Goal: Task Accomplishment & Management: Manage account settings

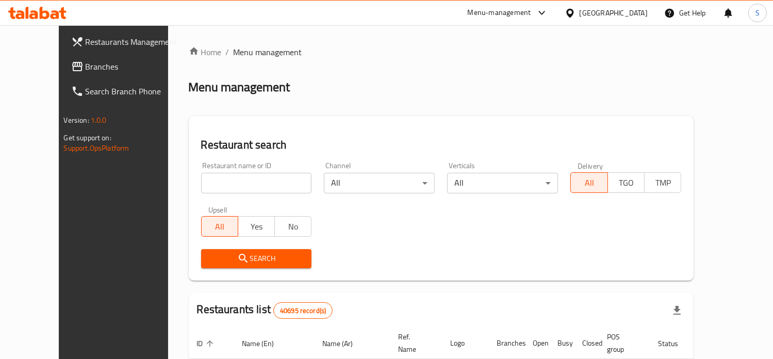
click at [86, 72] on span "Branches" at bounding box center [133, 66] width 94 height 12
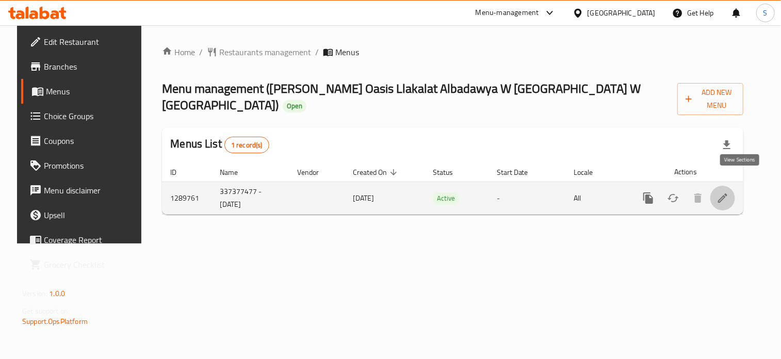
click at [728, 193] on icon "enhanced table" at bounding box center [722, 197] width 9 height 9
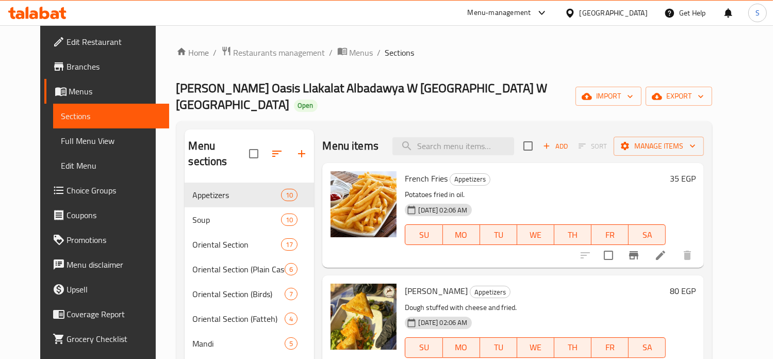
scroll to position [248, 0]
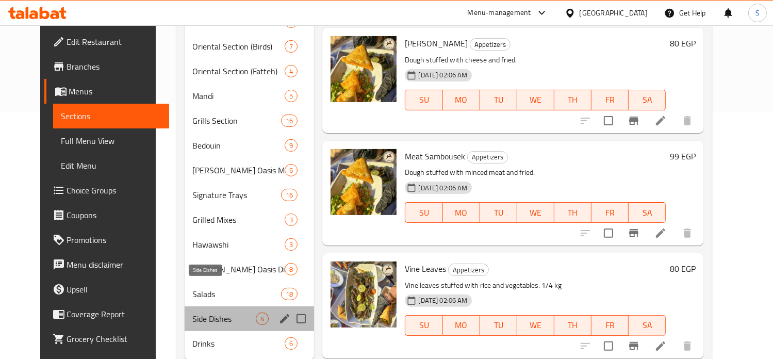
click at [219, 313] on span "Side Dishes" at bounding box center [224, 319] width 63 height 12
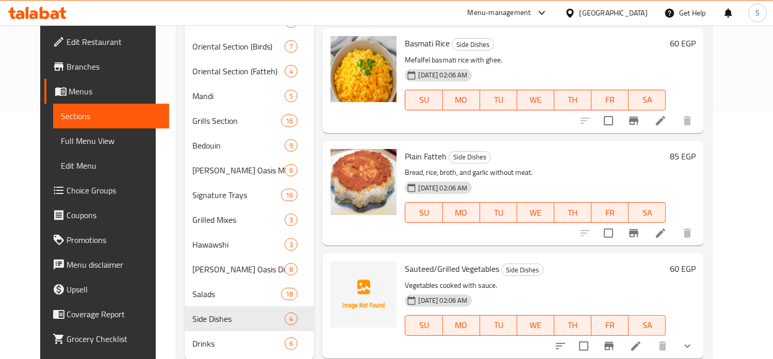
scroll to position [248, 0]
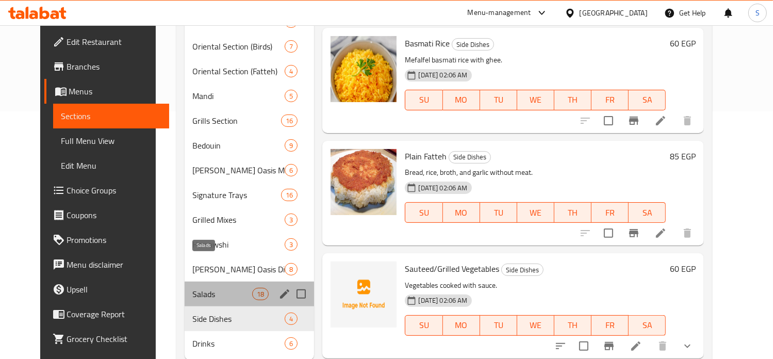
click at [201, 288] on span "Salads" at bounding box center [223, 294] width 60 height 12
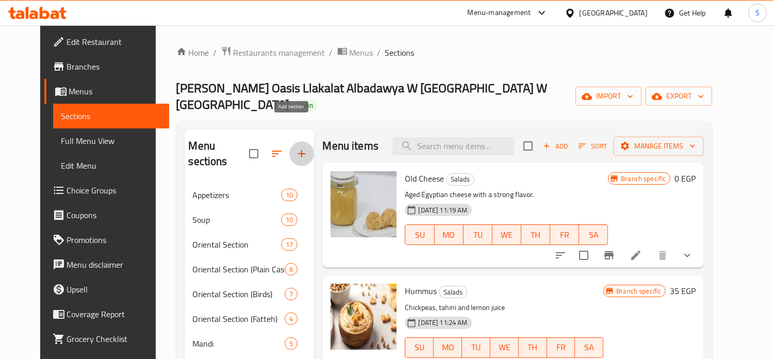
click at [298, 150] on icon "button" at bounding box center [301, 153] width 7 height 7
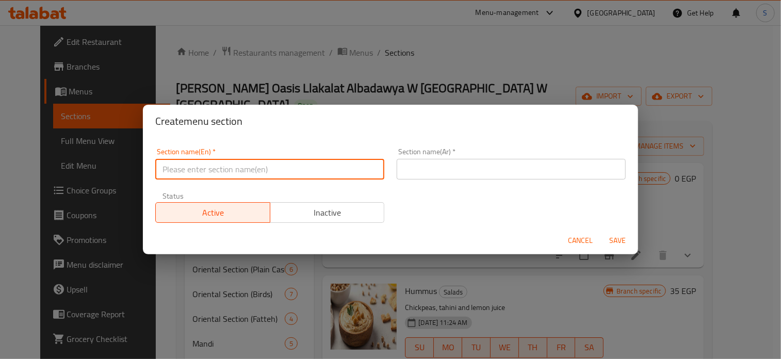
click at [234, 169] on input "text" at bounding box center [269, 169] width 229 height 21
paste input "Original Matrouh products"
type input "Original Matrouh products"
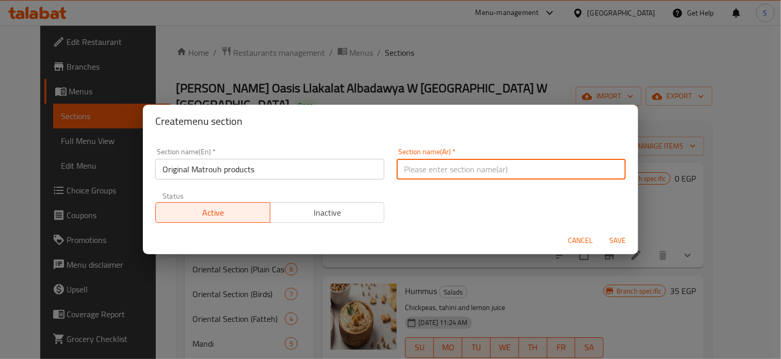
click at [501, 169] on input "text" at bounding box center [511, 169] width 229 height 21
paste input "منتجات مطروح الاصليه"
type input "منتجات مطروح الاصليه"
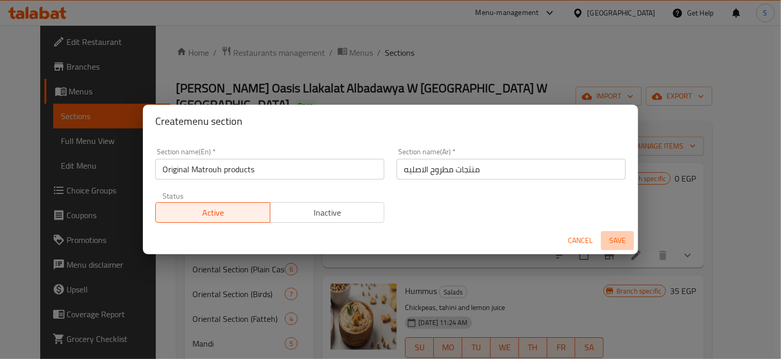
click at [621, 241] on span "Save" at bounding box center [617, 240] width 25 height 13
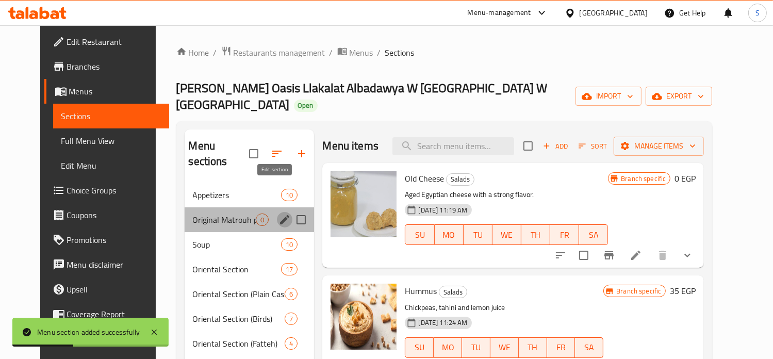
click at [279, 214] on icon "edit" at bounding box center [285, 220] width 12 height 12
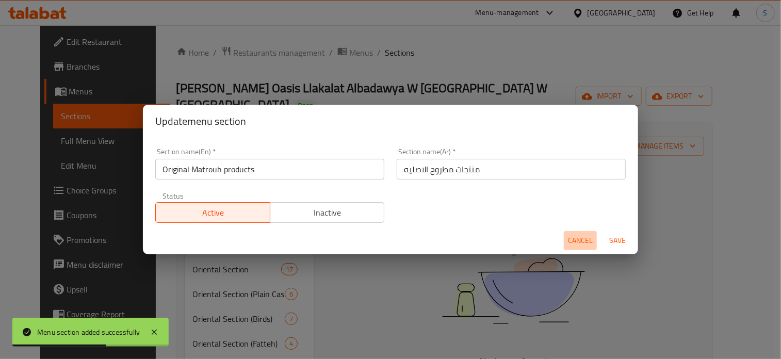
click at [584, 243] on span "Cancel" at bounding box center [580, 240] width 25 height 13
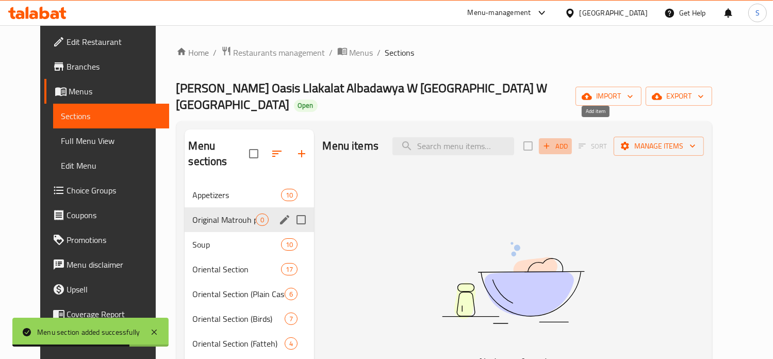
click at [550, 143] on icon "button" at bounding box center [547, 146] width 6 height 6
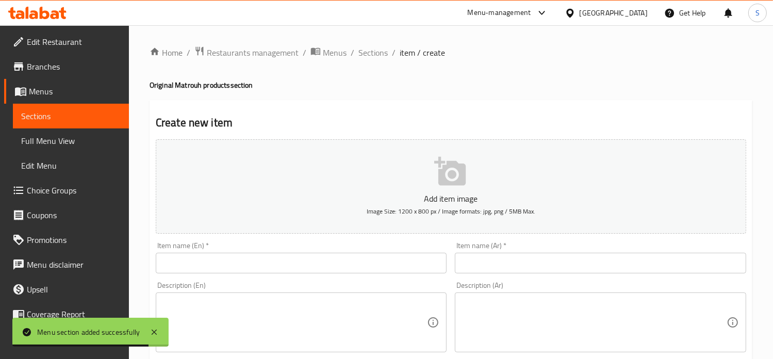
click at [309, 260] on input "text" at bounding box center [302, 263] width 292 height 21
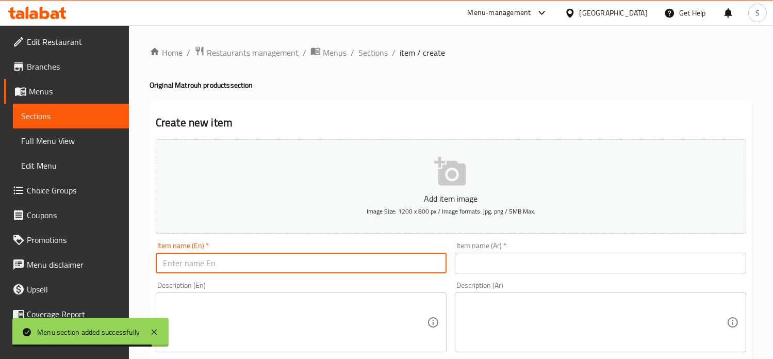
paste input "Alghazaleen tea"
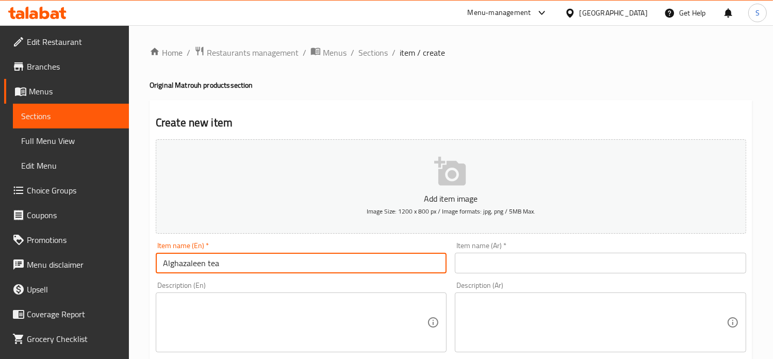
type input "Alghazaleen tea"
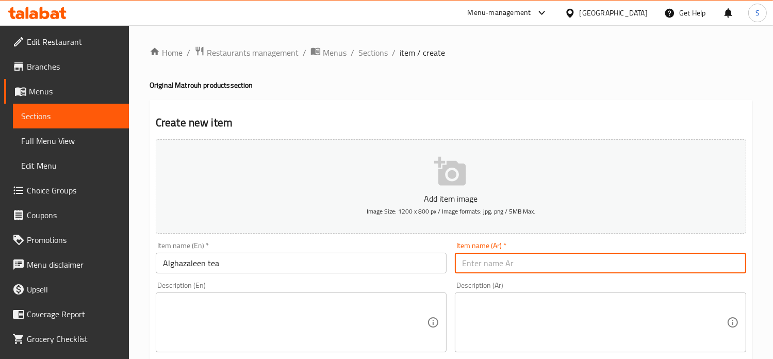
click at [483, 260] on input "text" at bounding box center [601, 263] width 292 height 21
paste input "شاي الغزالين"
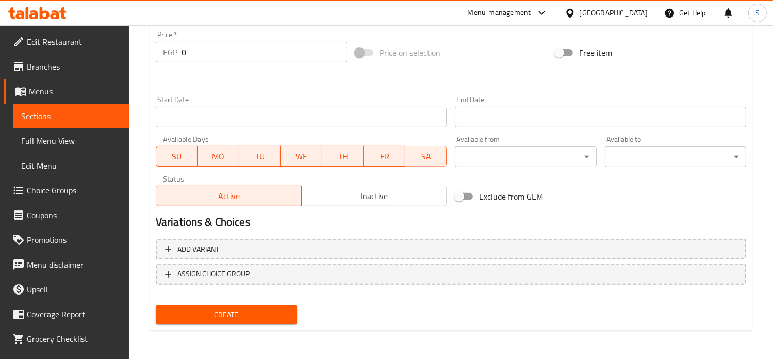
scroll to position [369, 0]
type input "شاي الغزالين"
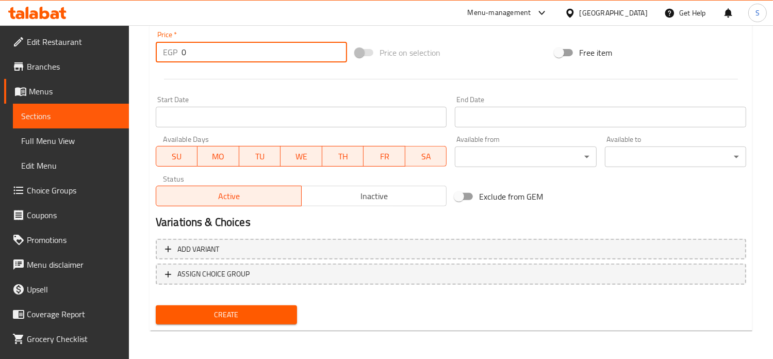
click at [187, 58] on input "0" at bounding box center [265, 52] width 166 height 21
type input "290"
click at [156, 305] on button "Create" at bounding box center [226, 314] width 141 height 19
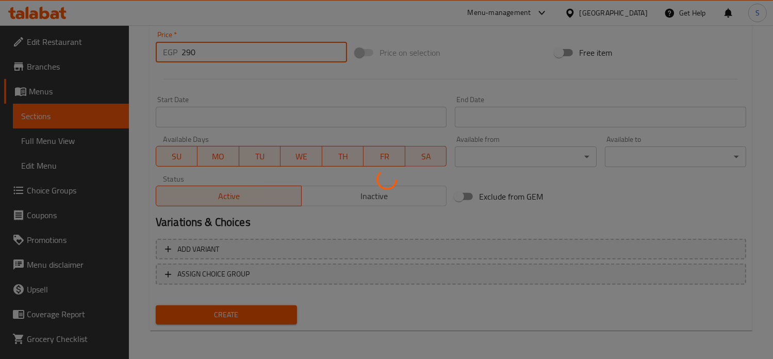
scroll to position [0, 0]
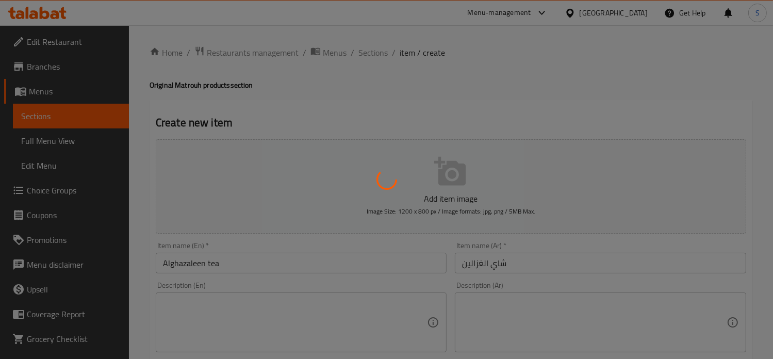
type input "0"
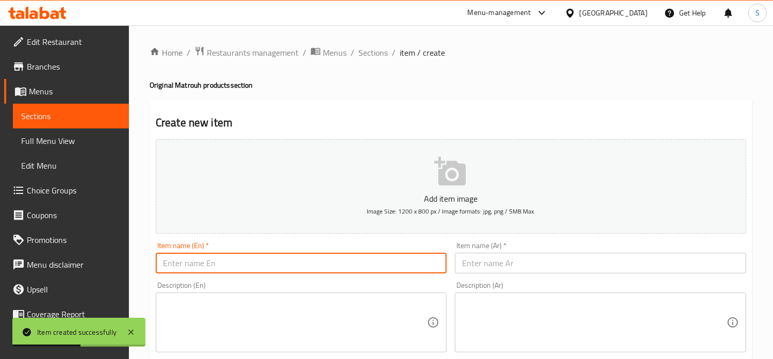
click at [285, 263] on input "text" at bounding box center [302, 263] width 292 height 21
paste input "Libyan mountain sidr honey"
type input "Libyan mountain sidr honey"
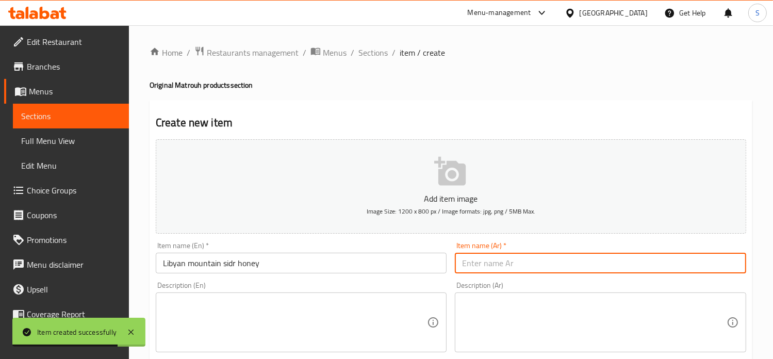
click at [484, 261] on input "text" at bounding box center [601, 263] width 292 height 21
paste input "عسل سدر جبلي ليبي"
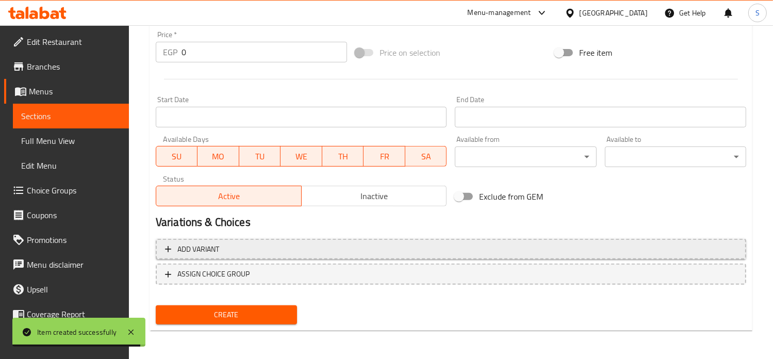
type input "عسل سدر جبلي ليبي"
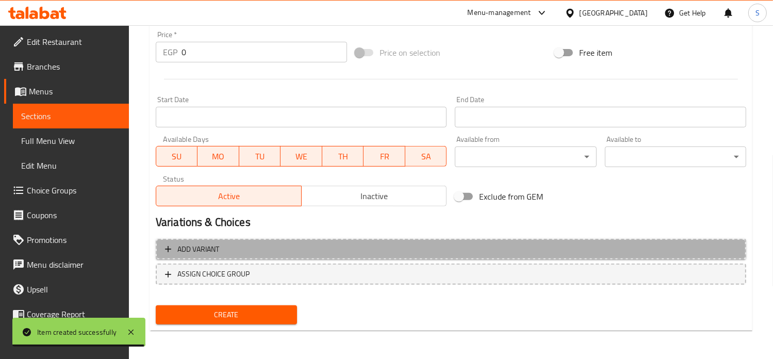
click at [447, 239] on button "Add variant" at bounding box center [451, 249] width 591 height 21
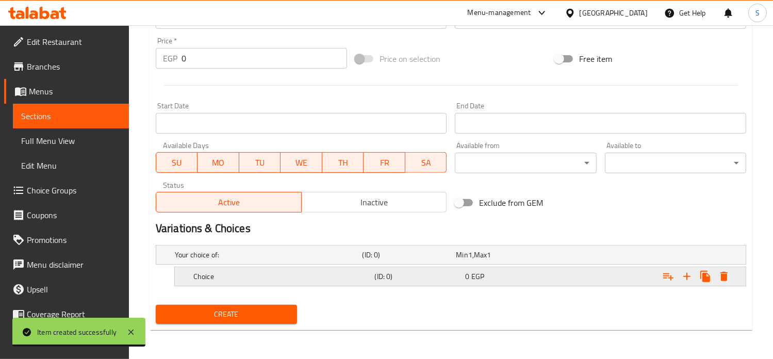
scroll to position [363, 0]
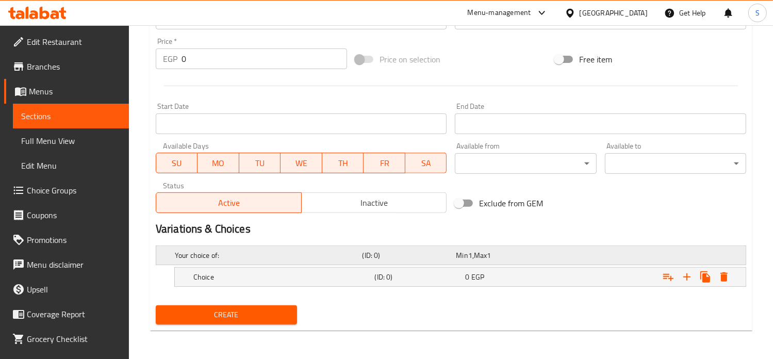
drag, startPoint x: 685, startPoint y: 281, endPoint x: 488, endPoint y: 249, distance: 199.2
click at [488, 249] on div "Your choice of: (ID: 0) Min 1 , Max 1 Name (En) Your choice of: Name (En) Name …" at bounding box center [451, 271] width 599 height 60
click at [688, 281] on icon "Expand" at bounding box center [687, 277] width 12 height 12
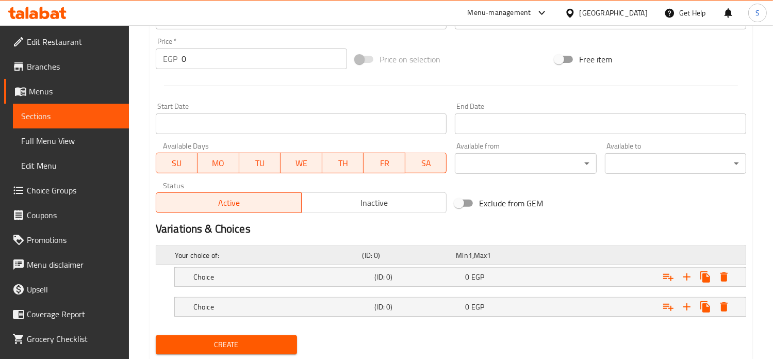
scroll to position [392, 0]
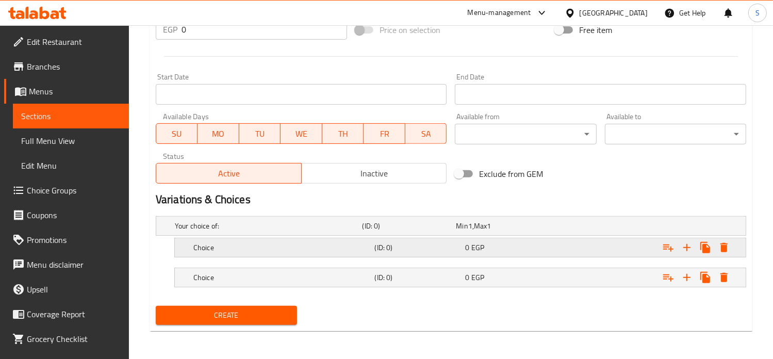
click at [501, 231] on div "0 EGP" at bounding box center [501, 226] width 90 height 10
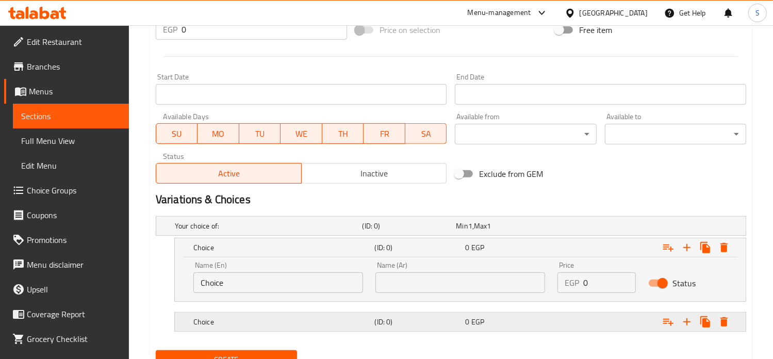
click at [501, 231] on div "0 EGP" at bounding box center [501, 226] width 90 height 10
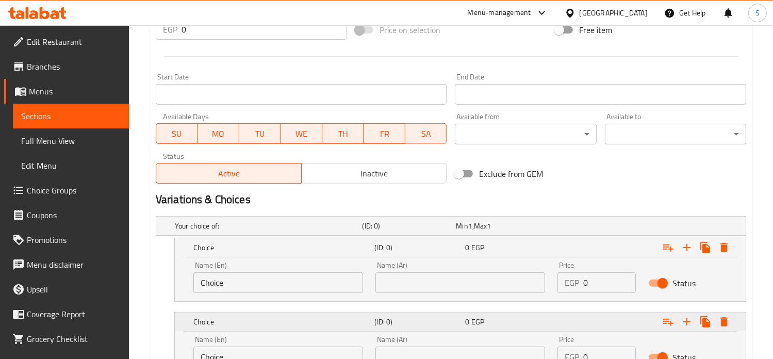
scroll to position [481, 0]
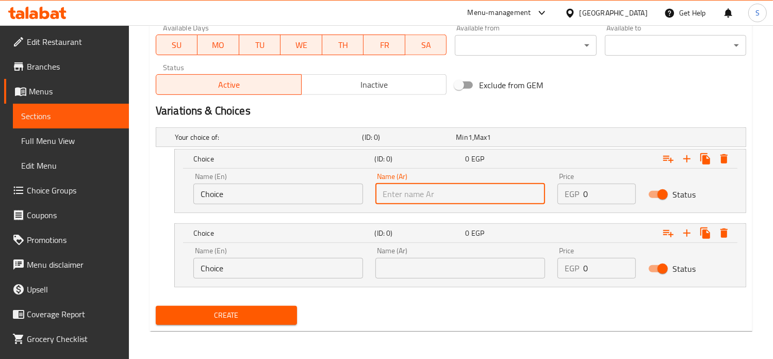
click at [432, 191] on input "text" at bounding box center [461, 194] width 170 height 21
type input "كيلو"
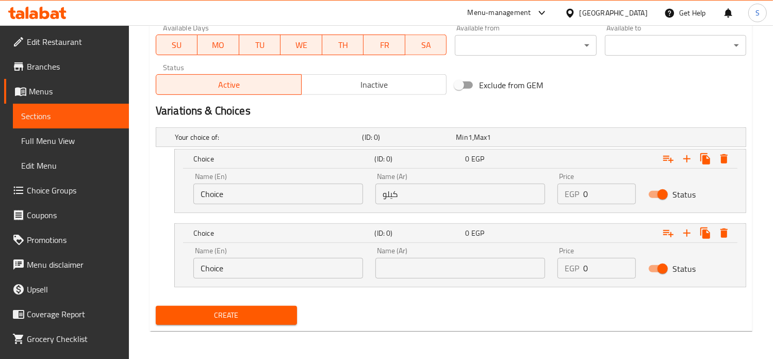
click at [432, 277] on div "Name (Ar) Name (Ar)" at bounding box center [460, 263] width 182 height 44
click at [432, 277] on input "text" at bounding box center [461, 268] width 170 height 21
type input "نصف"
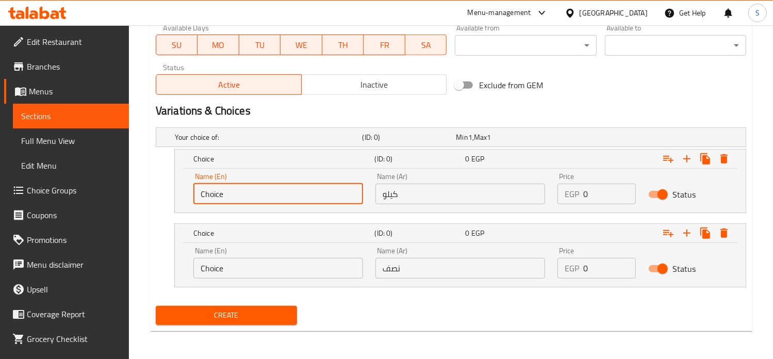
click at [269, 195] on input "Choice" at bounding box center [278, 194] width 170 height 21
type input "1 Kg"
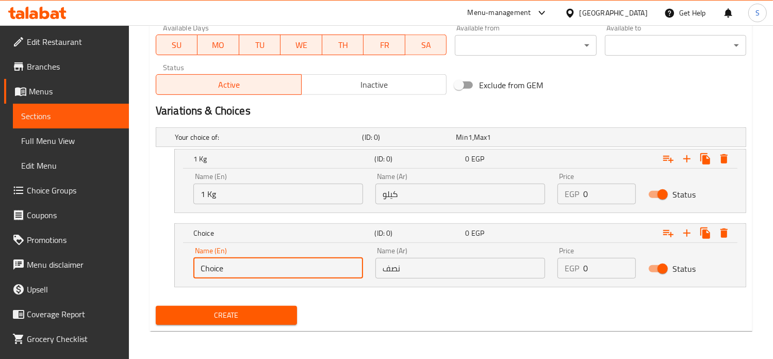
click at [243, 266] on input "Choice" at bounding box center [278, 268] width 170 height 21
type input "500 g"
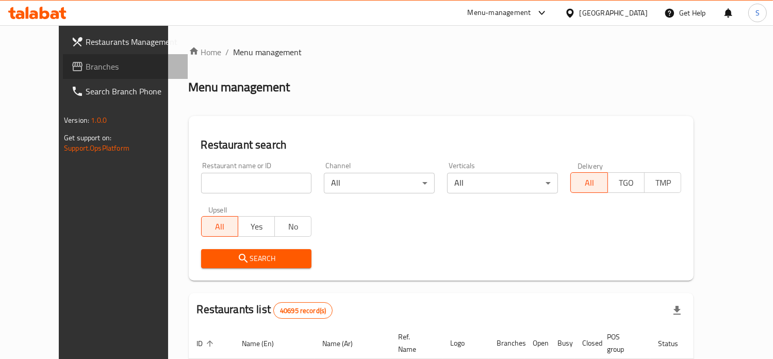
click at [86, 69] on span "Branches" at bounding box center [133, 66] width 94 height 12
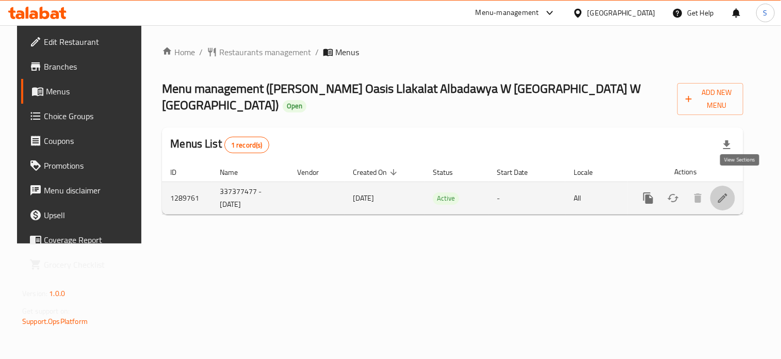
click at [735, 191] on link "enhanced table" at bounding box center [723, 198] width 25 height 25
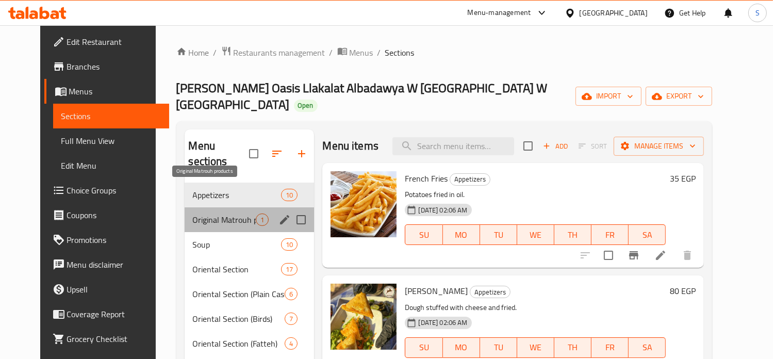
click at [216, 214] on span "Original Matrouh products" at bounding box center [224, 220] width 63 height 12
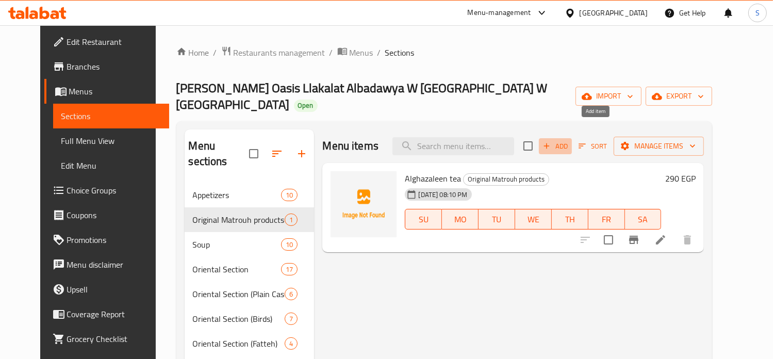
click at [570, 140] on span "Add" at bounding box center [556, 146] width 28 height 12
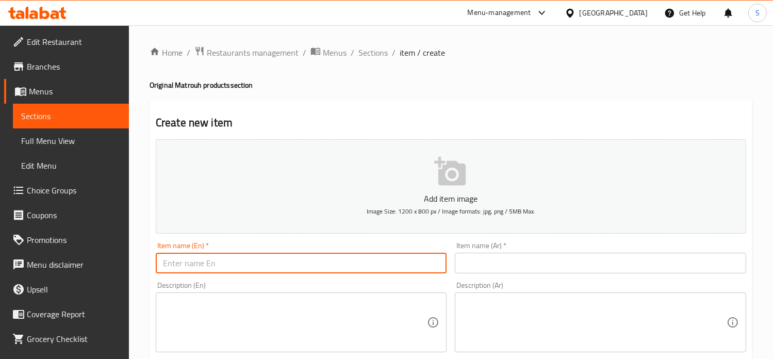
click at [268, 262] on input "text" at bounding box center [302, 263] width 292 height 21
paste input "Libyan mountain sidr honey"
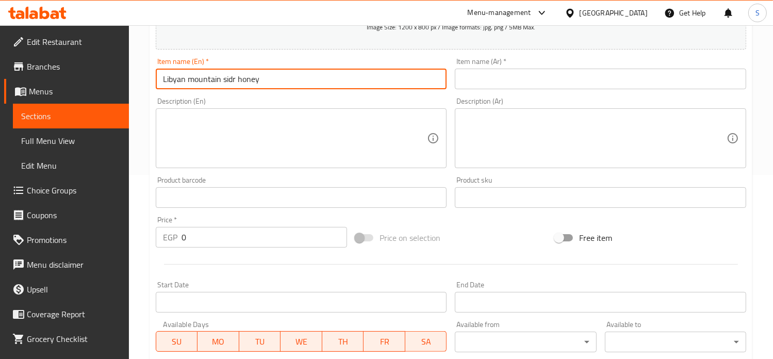
scroll to position [184, 0]
type input "Libyan mountain sidr honey"
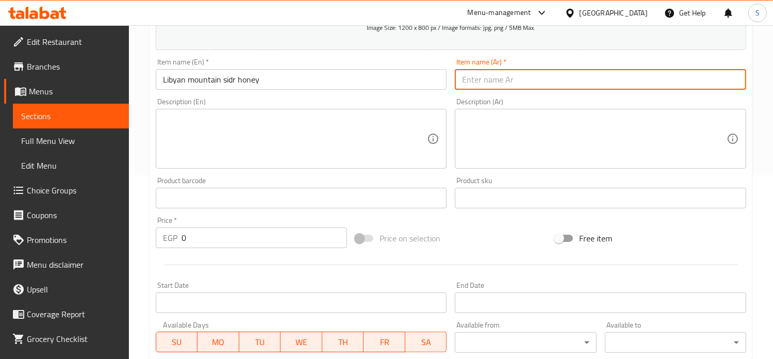
click at [497, 86] on input "text" at bounding box center [601, 79] width 292 height 21
paste input "عسل سدر جبلي ليبي"
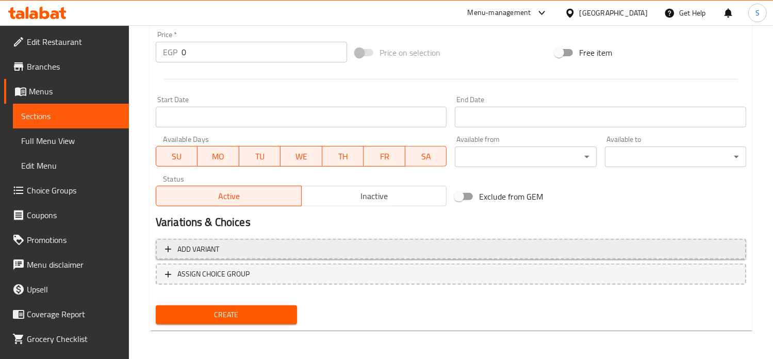
type input "عسل سدر جبلي ليبي"
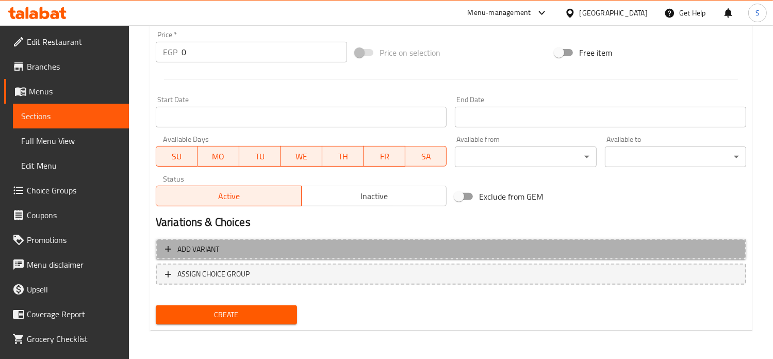
click at [590, 246] on span "Add variant" at bounding box center [451, 249] width 572 height 13
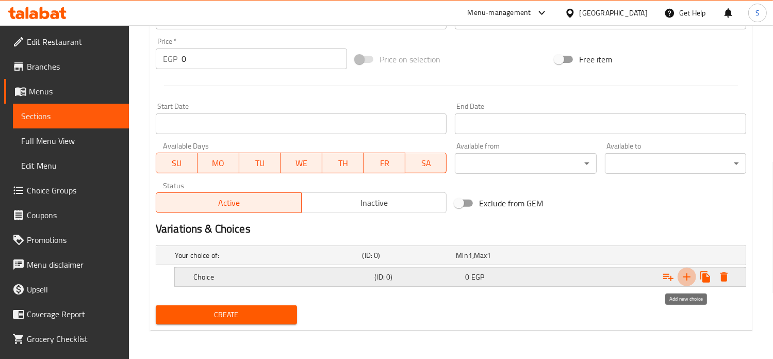
click at [685, 278] on icon "Expand" at bounding box center [687, 277] width 12 height 12
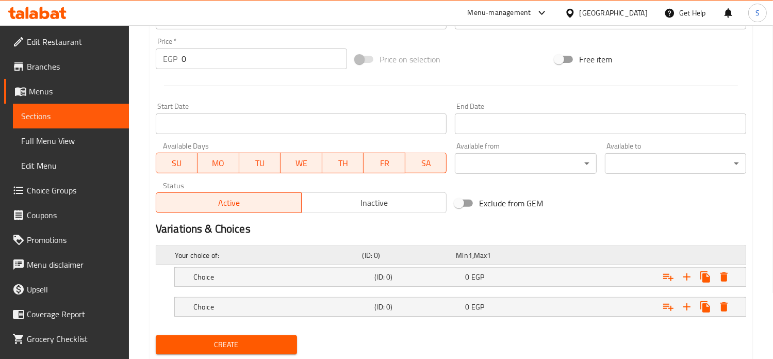
scroll to position [392, 0]
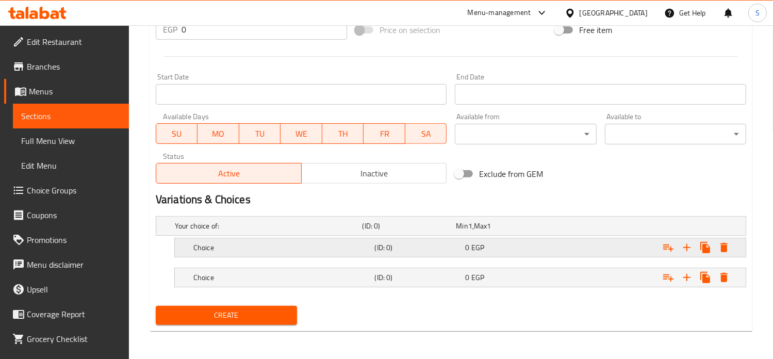
click at [495, 233] on div "0 EGP" at bounding box center [501, 226] width 94 height 14
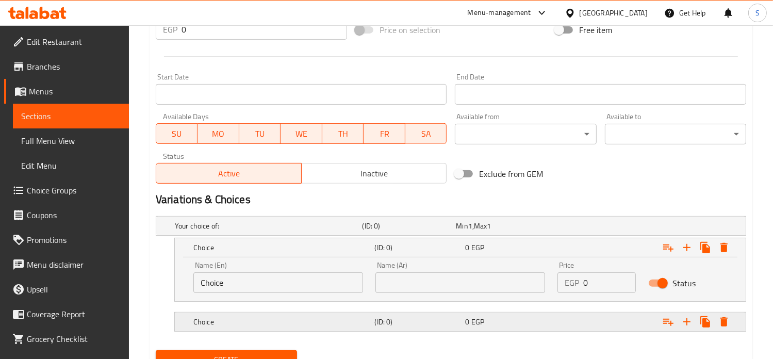
click at [473, 233] on span "EGP" at bounding box center [471, 225] width 4 height 13
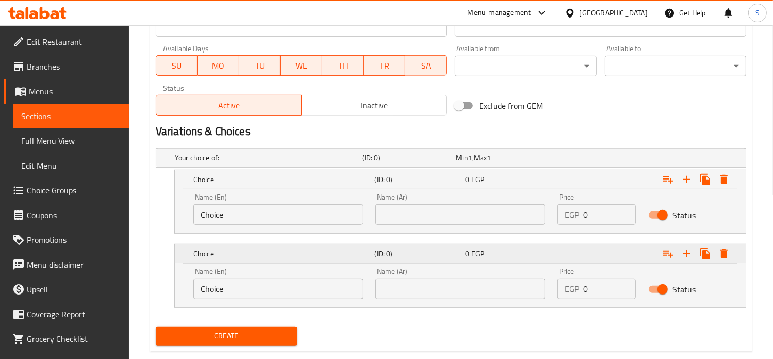
scroll to position [481, 0]
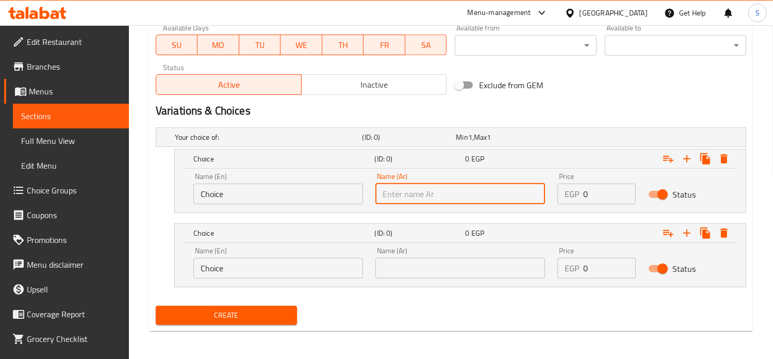
click at [435, 195] on input "text" at bounding box center [461, 194] width 170 height 21
type input "كيلو"
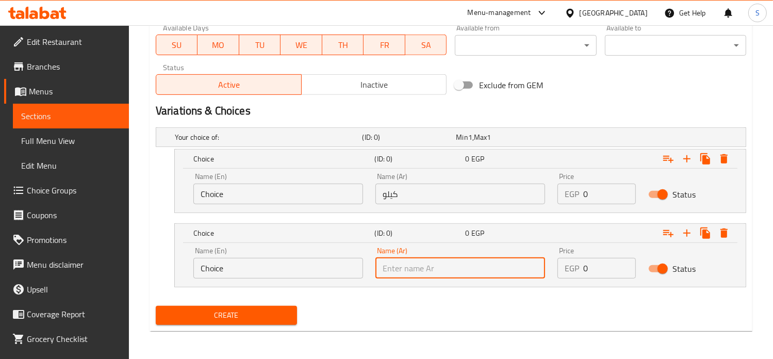
click at [407, 276] on input "text" at bounding box center [461, 268] width 170 height 21
type input "نصف"
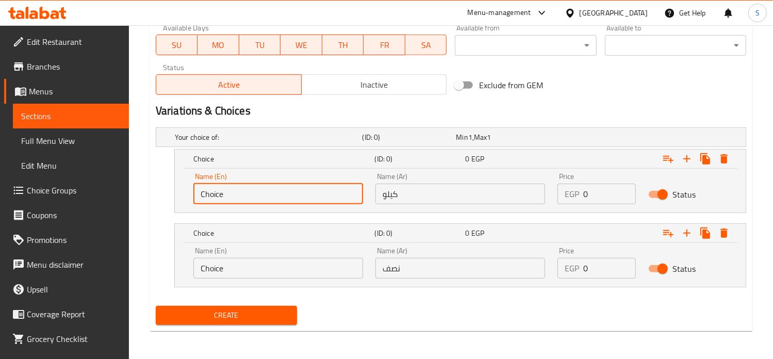
click at [253, 189] on input "Choice" at bounding box center [278, 194] width 170 height 21
type input "1 Kg"
click at [251, 270] on input "Choice" at bounding box center [278, 268] width 170 height 21
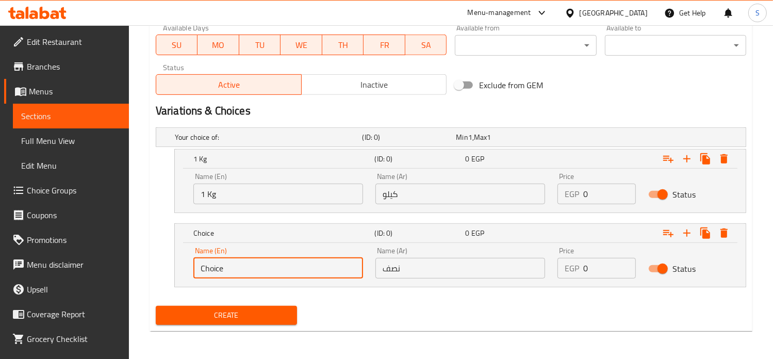
click at [251, 270] on input "Choice" at bounding box center [278, 268] width 170 height 21
type input "500 g"
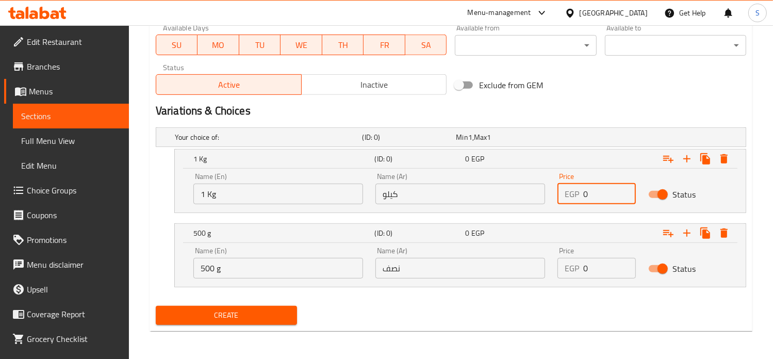
click at [586, 198] on input "0" at bounding box center [610, 194] width 53 height 21
type input "1990"
click at [594, 263] on input "0" at bounding box center [610, 268] width 53 height 21
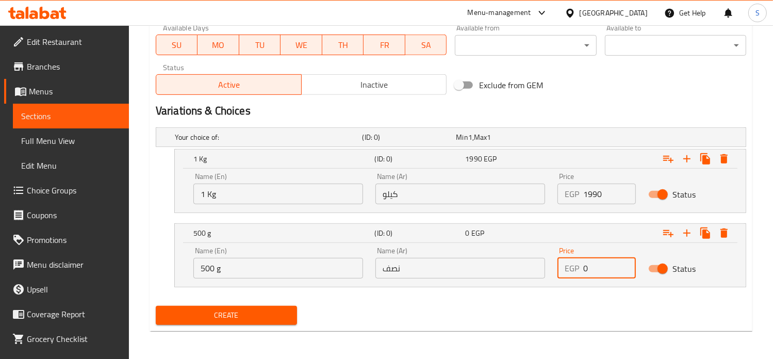
click at [594, 263] on input "0" at bounding box center [610, 268] width 53 height 21
type input "999"
click at [603, 195] on input "1990" at bounding box center [610, 194] width 53 height 21
type input "1950"
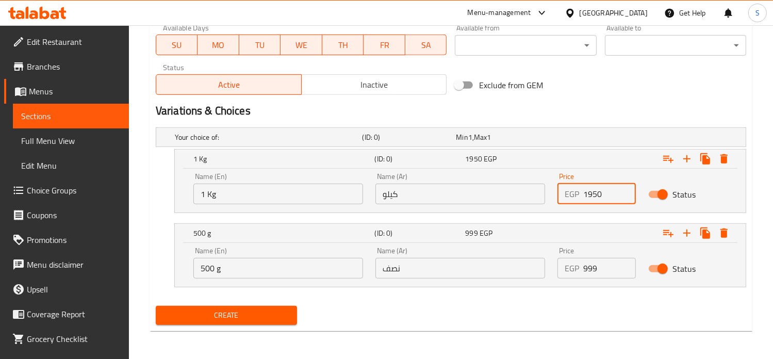
click at [156, 306] on button "Create" at bounding box center [226, 315] width 141 height 19
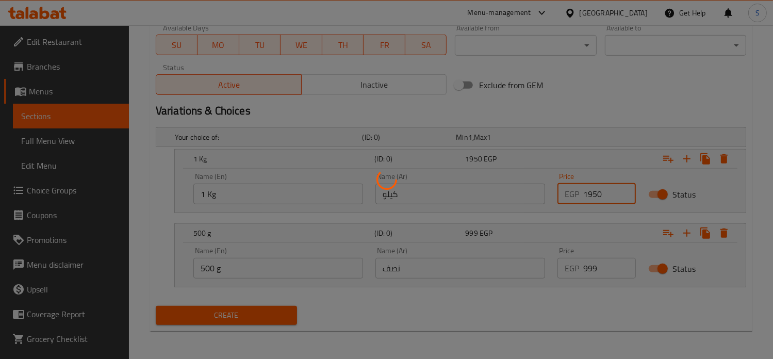
scroll to position [0, 0]
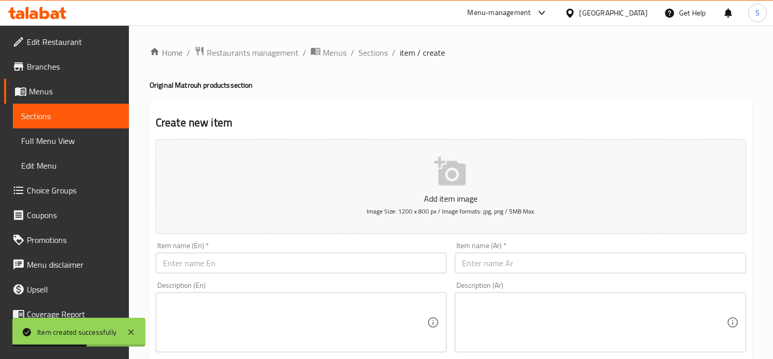
type input "0"
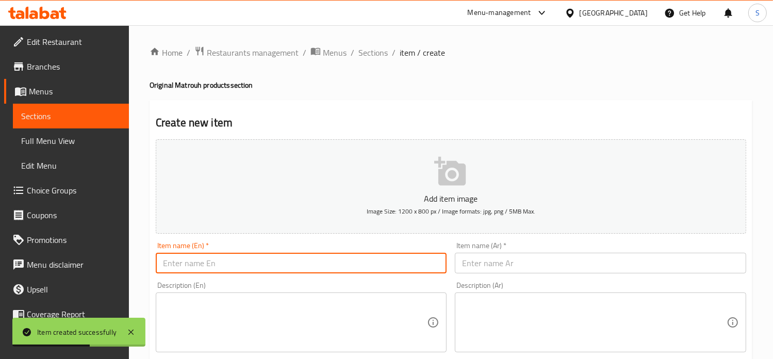
click at [286, 258] on input "text" at bounding box center [302, 263] width 292 height 21
paste input "Original Baali Matrouh olive oil"
type input "Original Baali Matrouh olive oil"
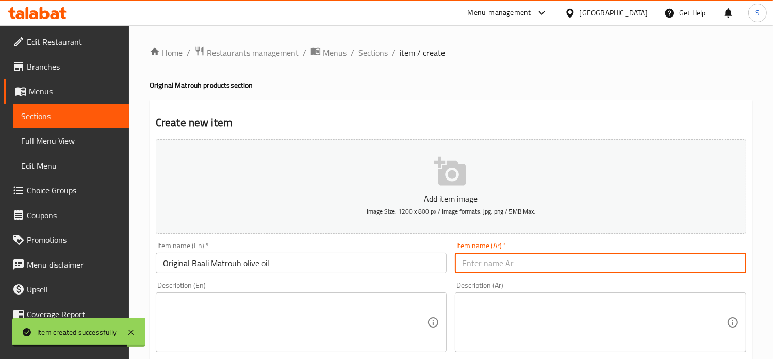
click at [474, 266] on input "text" at bounding box center [601, 263] width 292 height 21
paste input "زيت زيتون بعلي مطروح الاصلي"
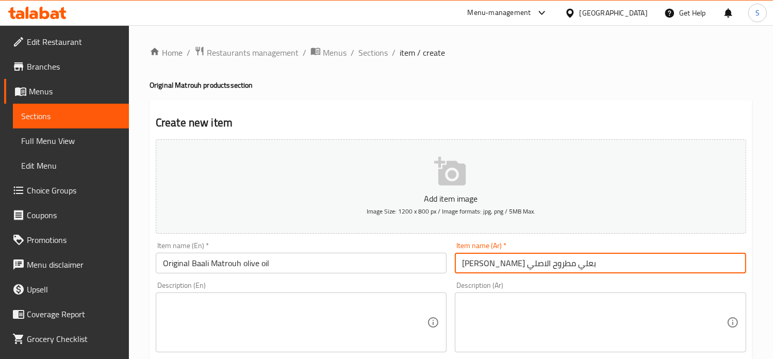
type input "زيت زيتون بعلي مطروح الاصلي"
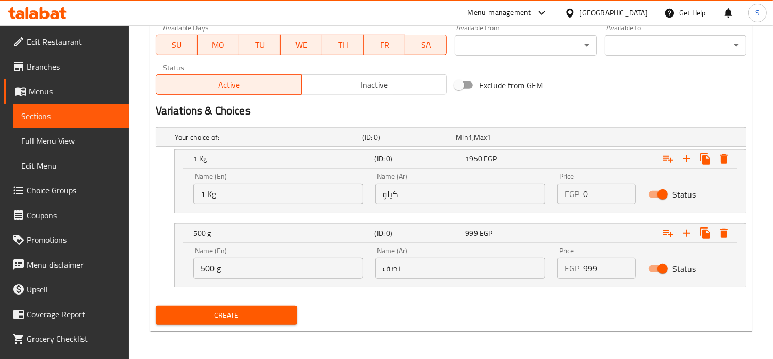
click at [590, 195] on input "0" at bounding box center [610, 194] width 53 height 21
type input "1100"
click at [589, 268] on input "999" at bounding box center [610, 268] width 53 height 21
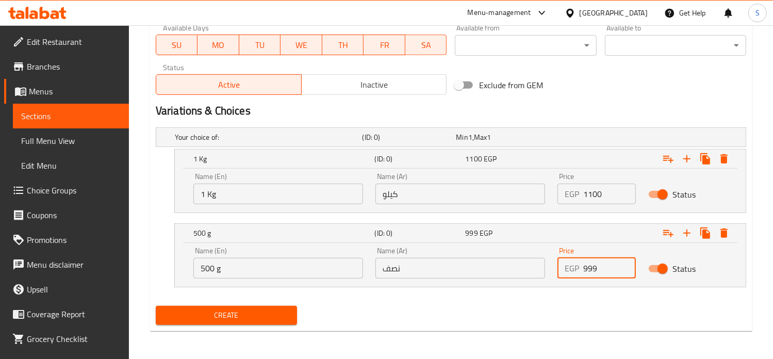
click at [589, 268] on input "999" at bounding box center [610, 268] width 53 height 21
type input "550"
click at [156, 306] on button "Create" at bounding box center [226, 315] width 141 height 19
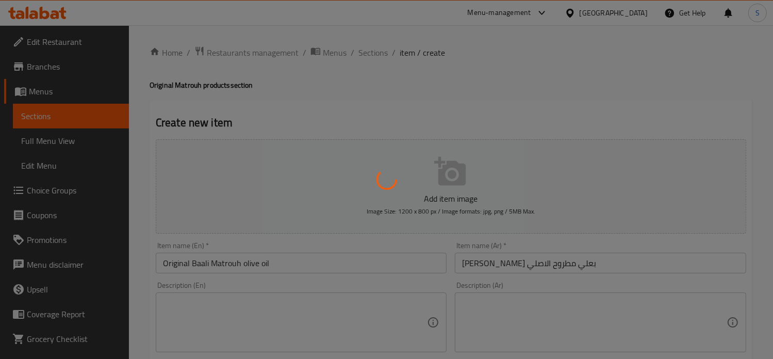
scroll to position [0, 0]
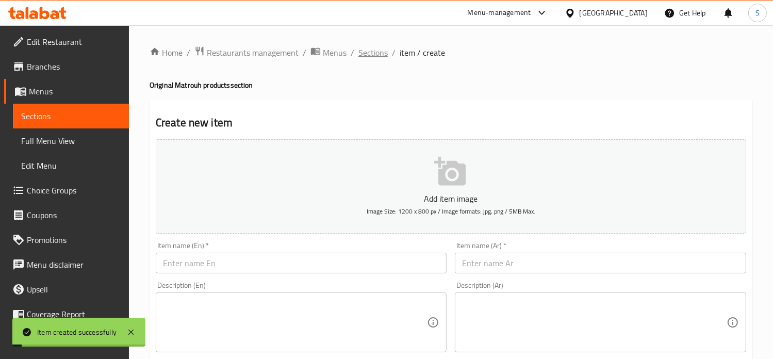
click at [371, 54] on span "Sections" at bounding box center [373, 52] width 29 height 12
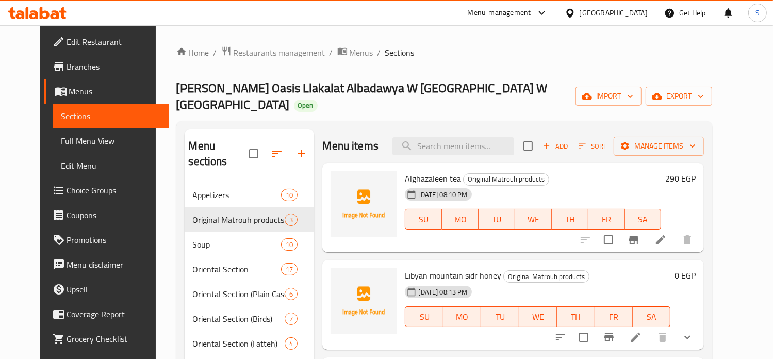
click at [322, 309] on div "Libyan mountain sidr honey Original Matrouh products 16-08-2025 08:13 PM SU MO …" at bounding box center [513, 305] width 382 height 90
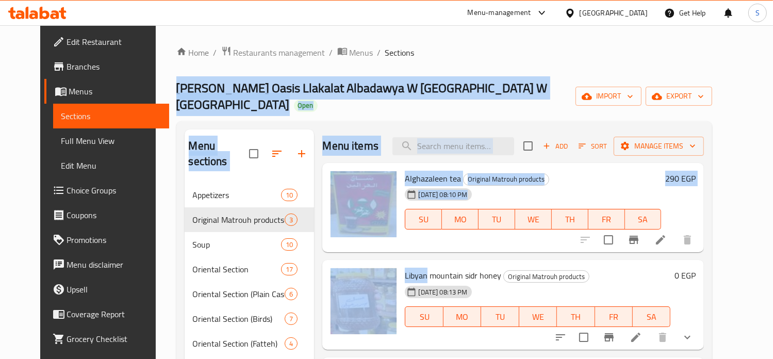
drag, startPoint x: 415, startPoint y: 162, endPoint x: 418, endPoint y: -62, distance: 224.0
click at [418, 0] on html "​ Menu-management Egypt Get Help S Edit Restaurant Branches Menus Sections Full…" at bounding box center [386, 179] width 773 height 359
click at [546, 184] on div "16-08-2025 08:10 PM SU MO TU WE TH FR SA" at bounding box center [533, 212] width 265 height 56
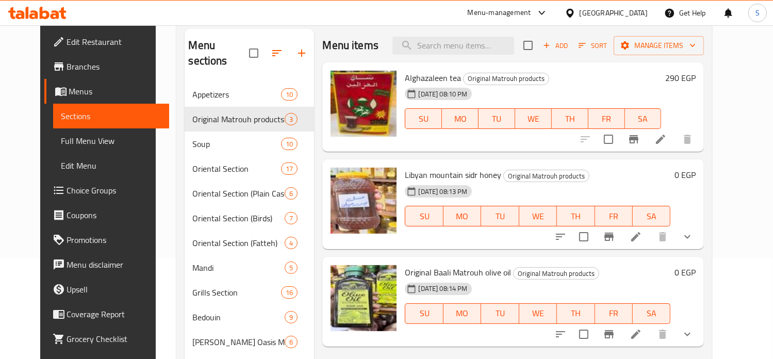
scroll to position [101, 0]
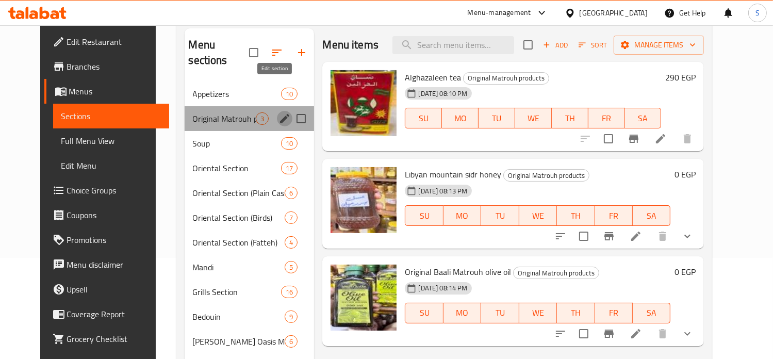
click at [279, 112] on icon "edit" at bounding box center [285, 118] width 12 height 12
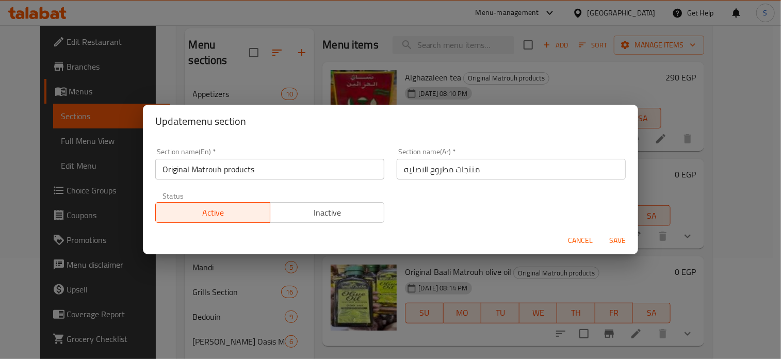
click at [271, 90] on div "Update menu section Section name(En)   * Original Matrouh products Section name…" at bounding box center [390, 179] width 781 height 359
click at [303, 288] on div "Update menu section Section name(En)   * Original Matrouh products Section name…" at bounding box center [390, 179] width 781 height 359
click at [583, 248] on button "Cancel" at bounding box center [580, 240] width 33 height 19
